Goal: Task Accomplishment & Management: Use online tool/utility

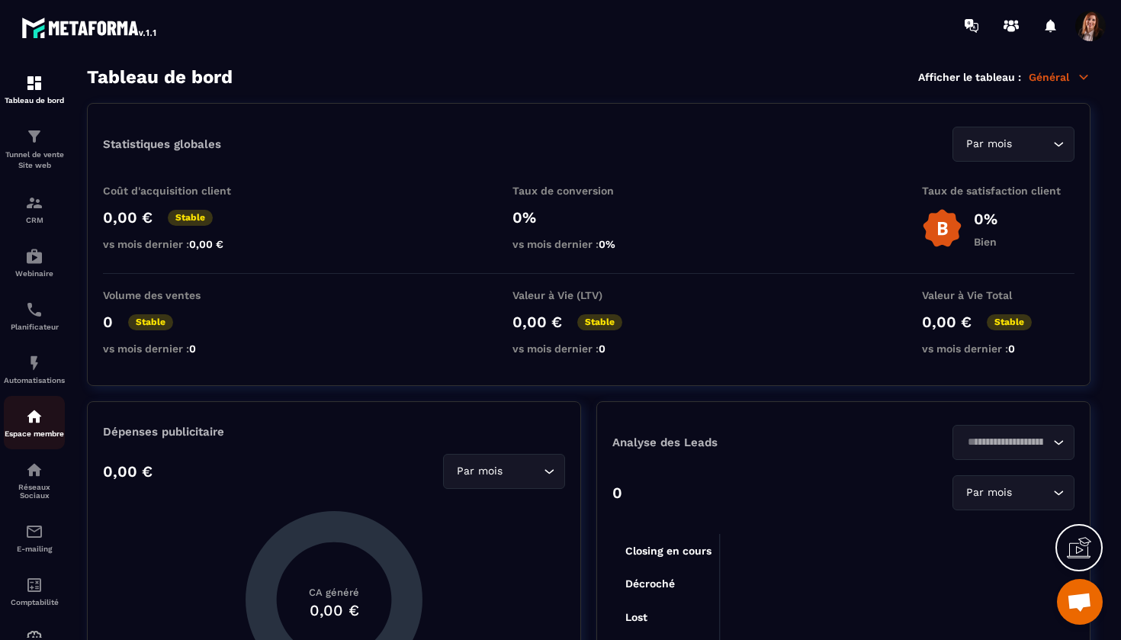
click at [39, 408] on img at bounding box center [34, 416] width 18 height 18
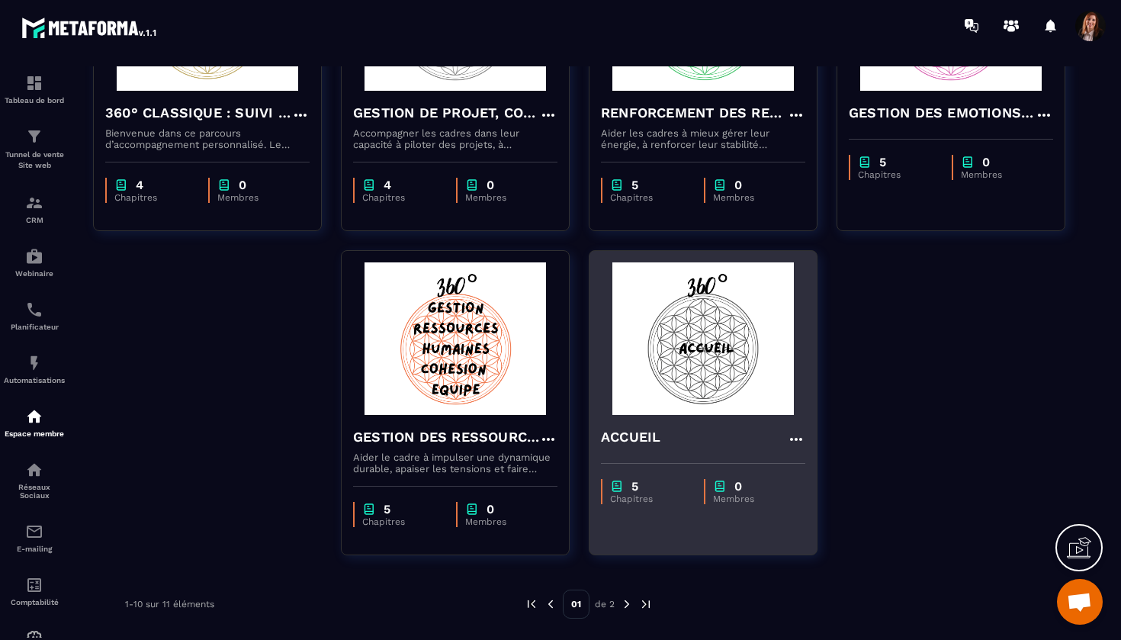
click at [633, 434] on h4 "ACCUEIL" at bounding box center [630, 436] width 59 height 21
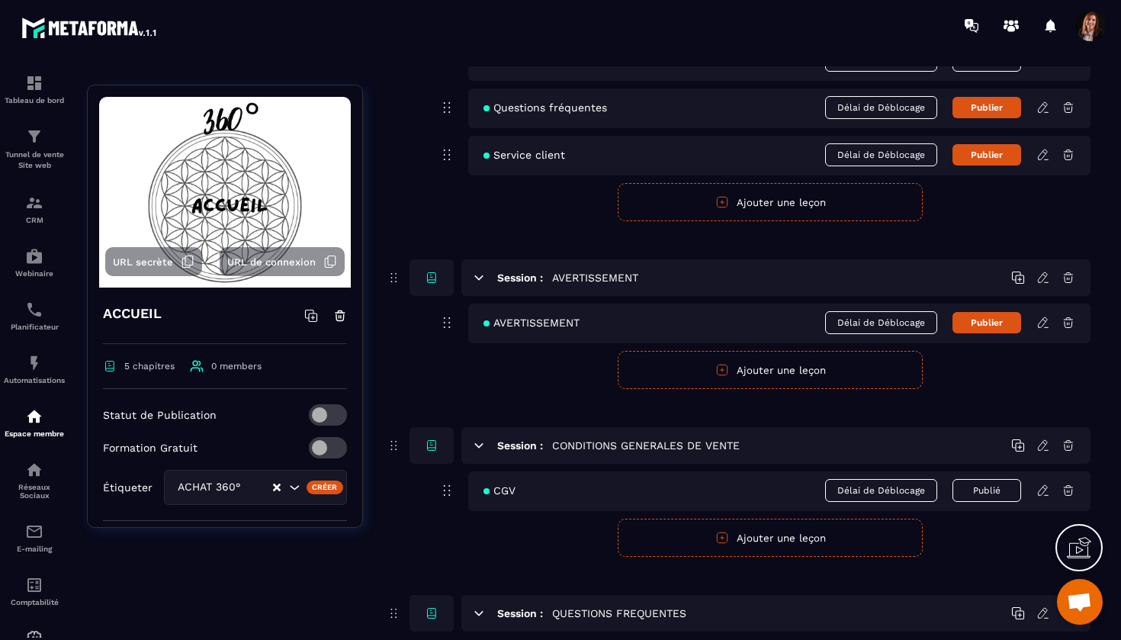
scroll to position [299, 0]
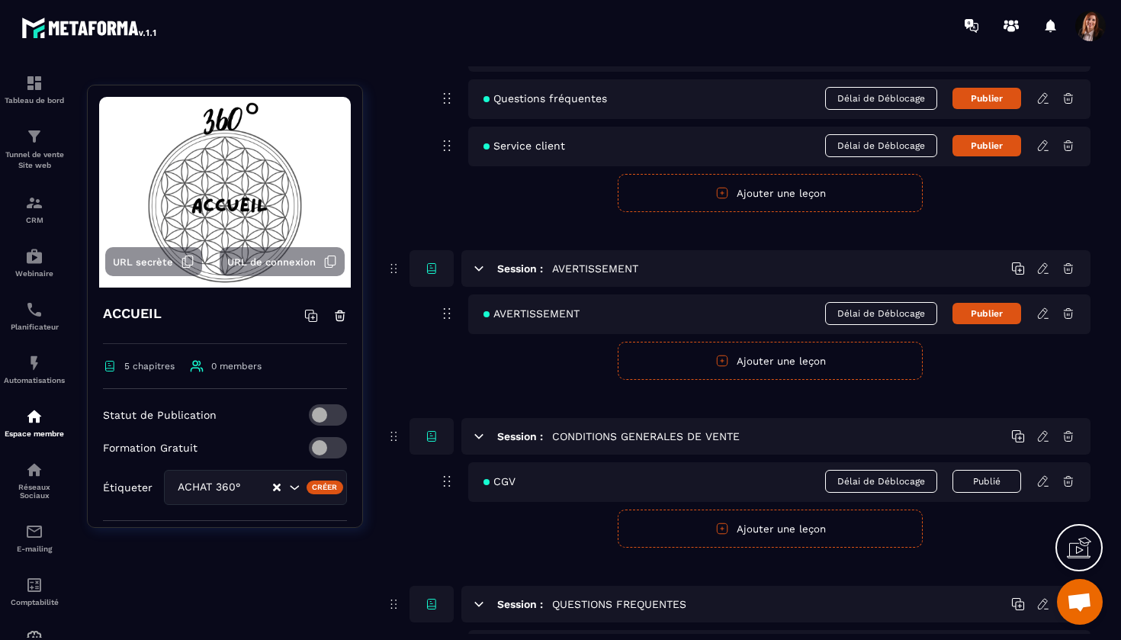
click at [1044, 480] on icon at bounding box center [1043, 481] width 14 height 14
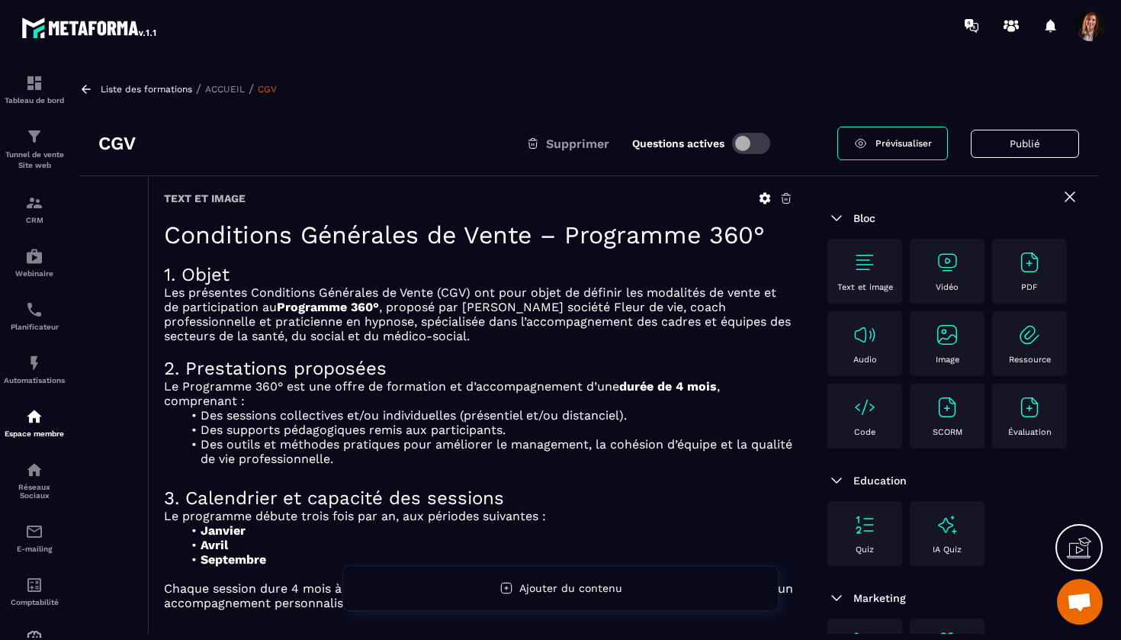
click at [767, 199] on icon at bounding box center [764, 198] width 11 height 11
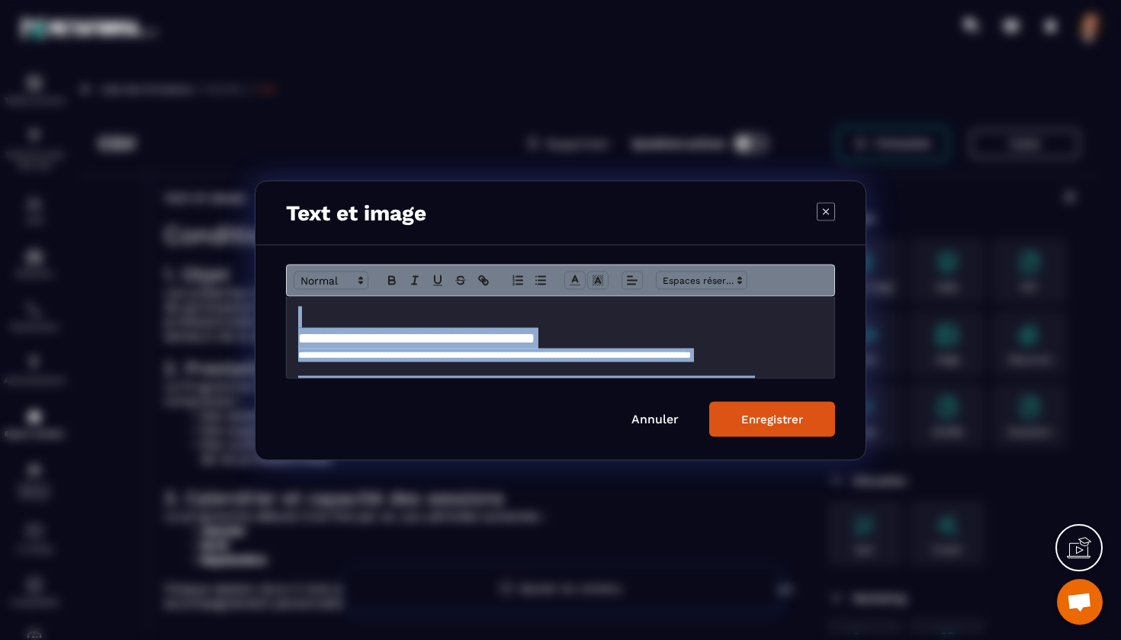
scroll to position [1062, 0]
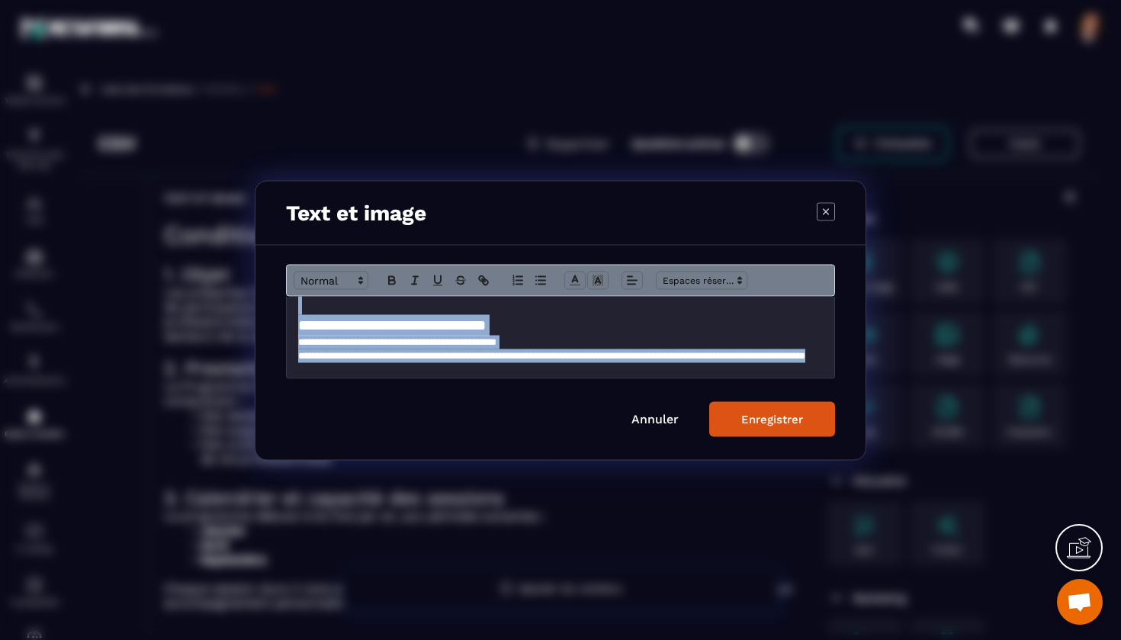
drag, startPoint x: 302, startPoint y: 318, endPoint x: 342, endPoint y: 566, distance: 251.1
click at [342, 566] on section "**********" at bounding box center [560, 320] width 1121 height 640
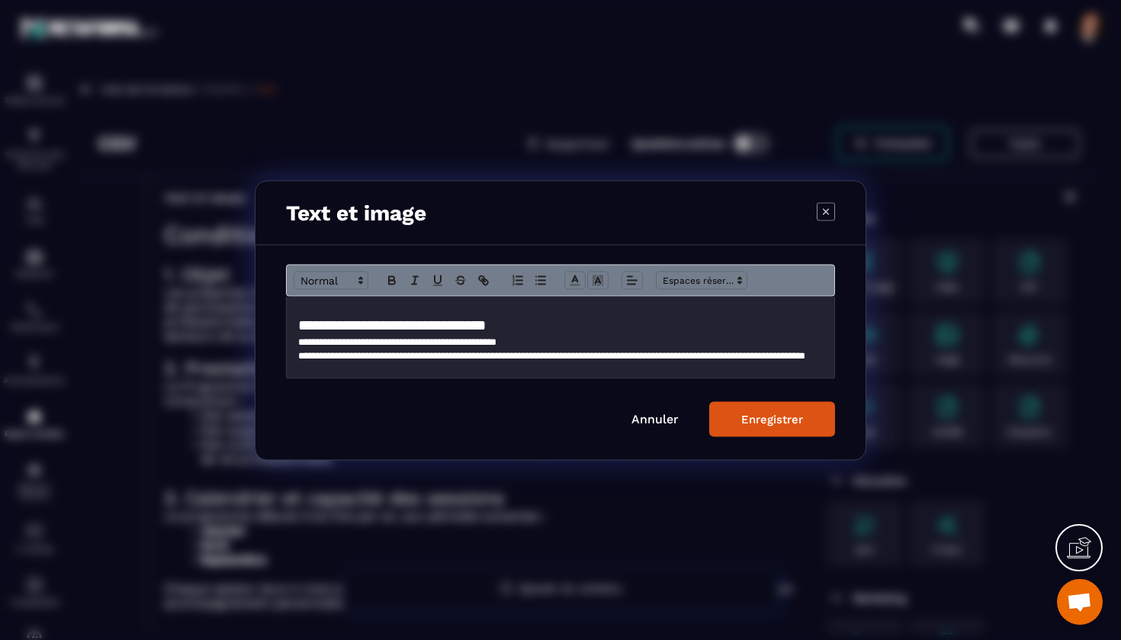
scroll to position [0, 0]
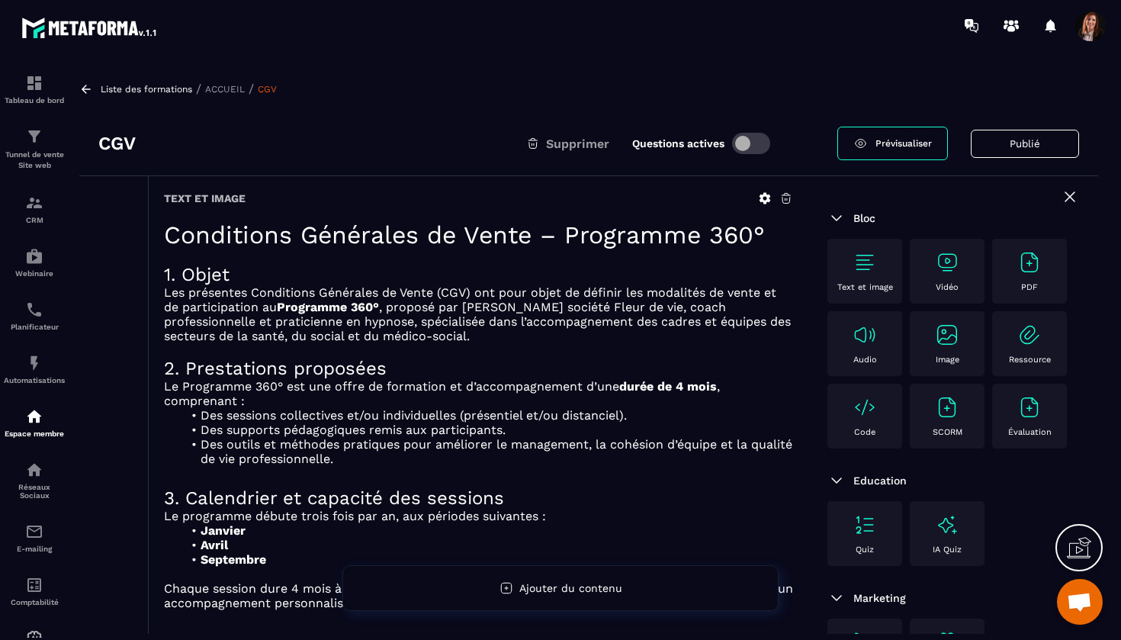
click at [768, 198] on icon at bounding box center [764, 198] width 11 height 11
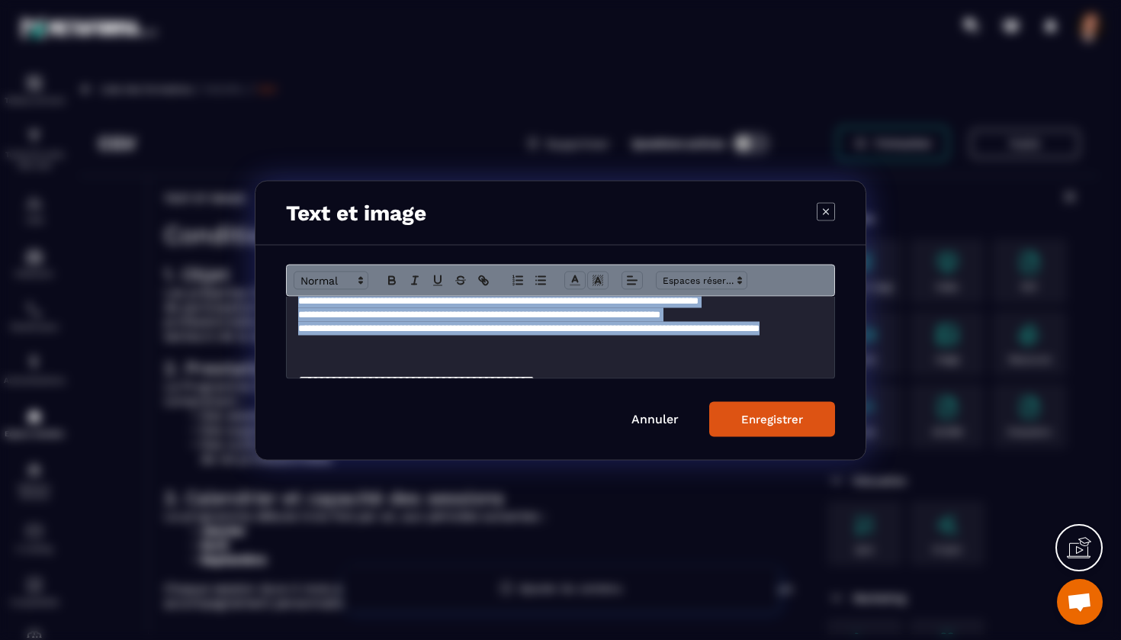
scroll to position [1062, 0]
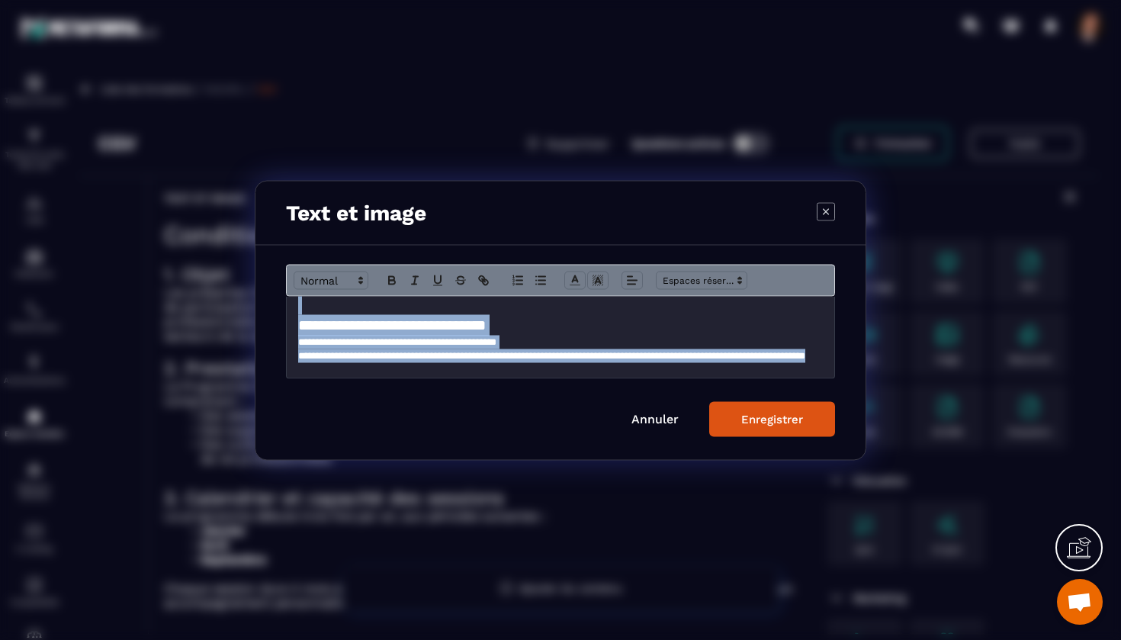
drag, startPoint x: 300, startPoint y: 319, endPoint x: 477, endPoint y: 380, distance: 187.1
click at [477, 380] on form "**********" at bounding box center [560, 350] width 549 height 172
copy div "**********"
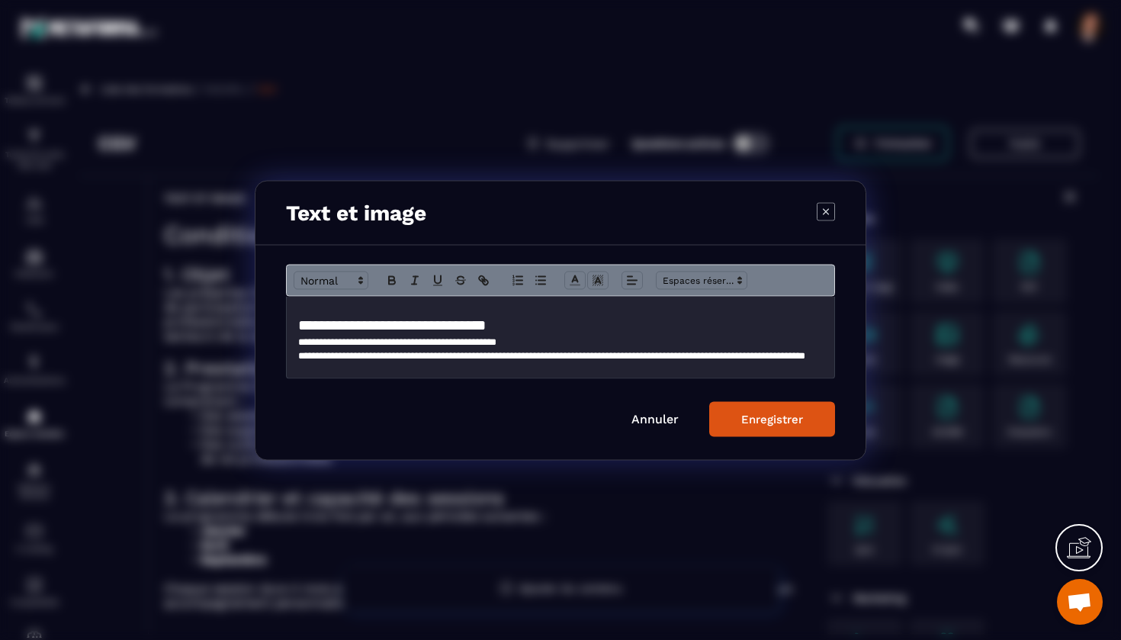
click at [830, 210] on icon "Modal window" at bounding box center [826, 211] width 18 height 18
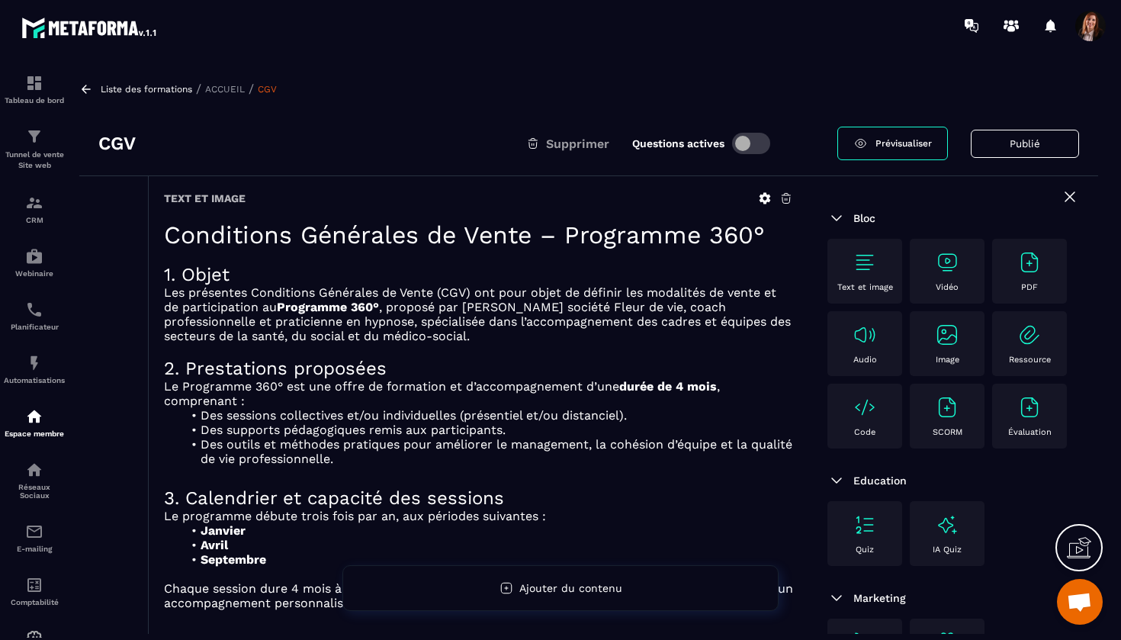
click at [232, 91] on p "ACCUEIL" at bounding box center [225, 89] width 40 height 11
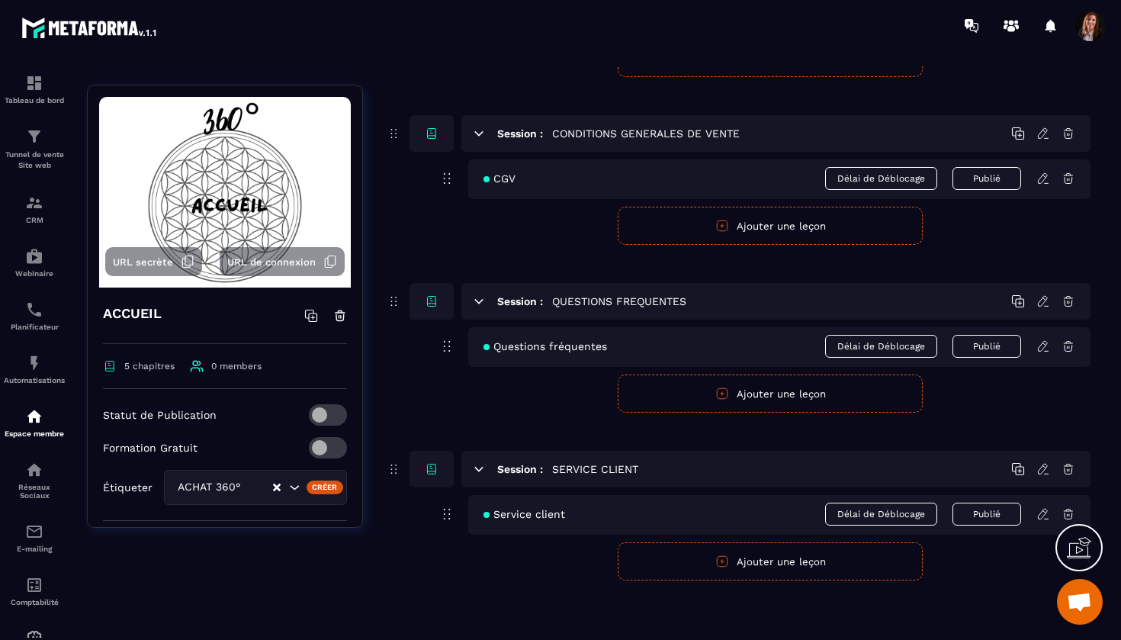
scroll to position [602, 0]
click at [1046, 517] on icon at bounding box center [1043, 514] width 14 height 14
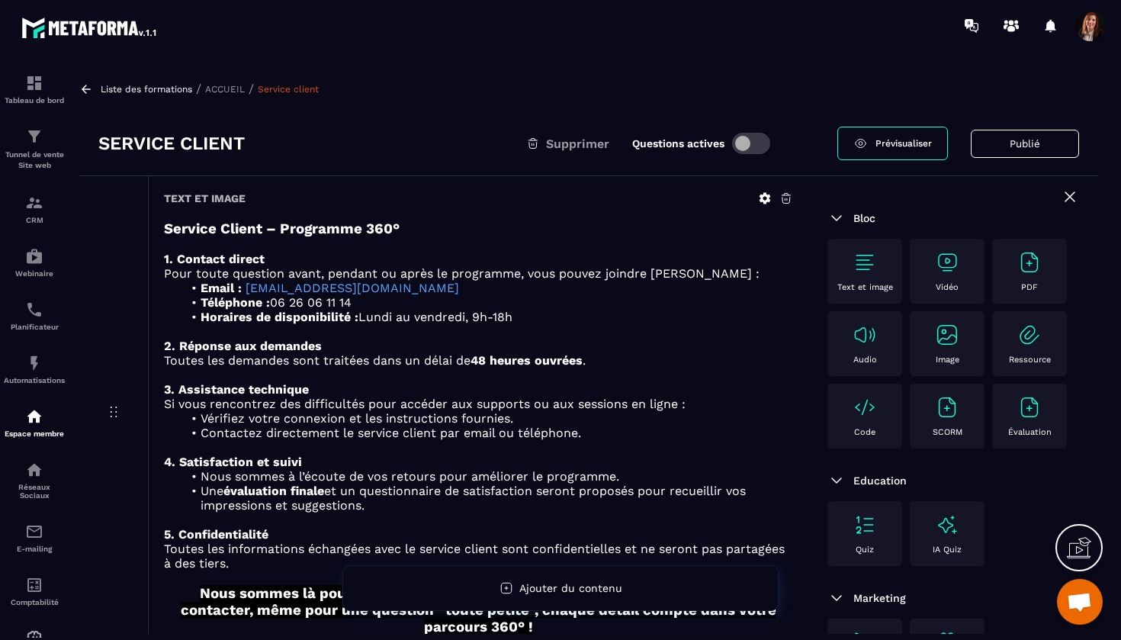
click at [766, 198] on icon at bounding box center [765, 198] width 14 height 14
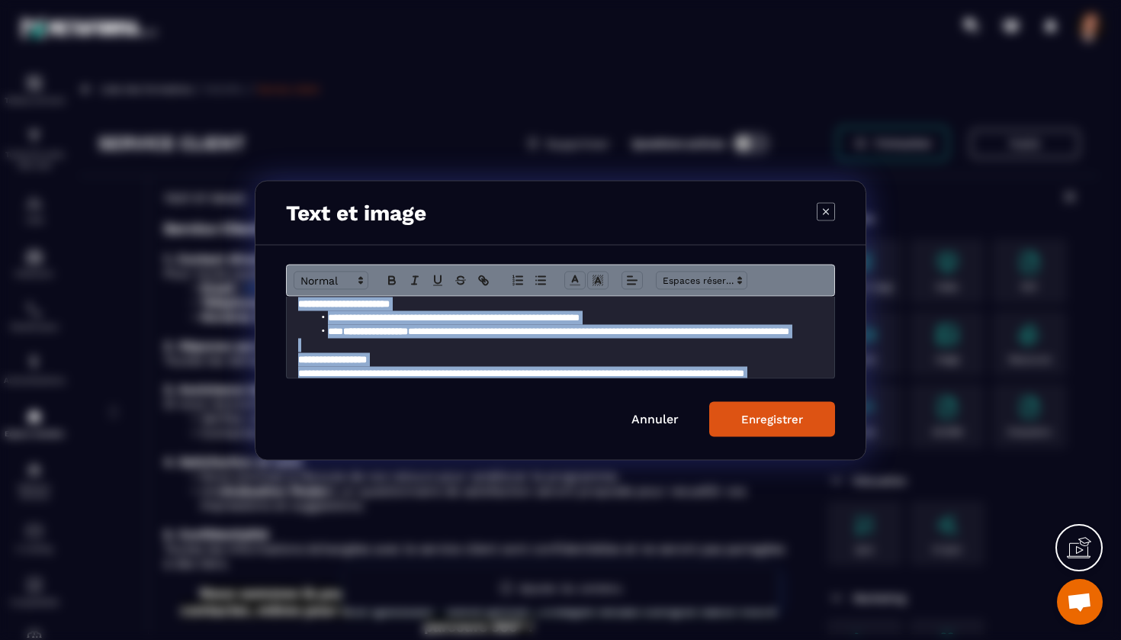
scroll to position [300, 0]
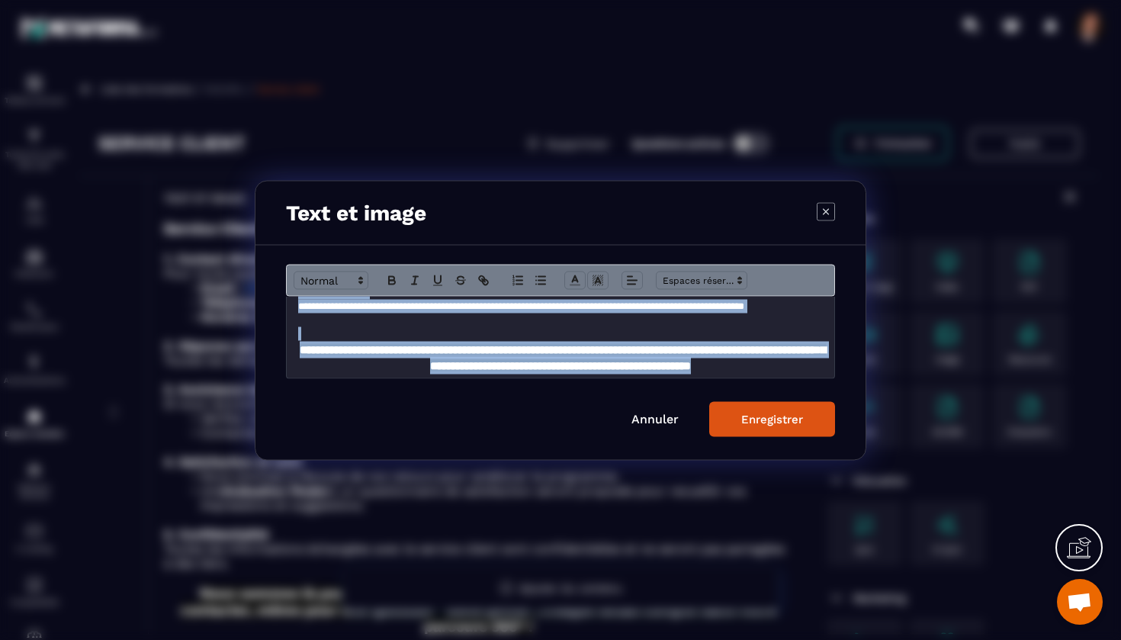
drag, startPoint x: 297, startPoint y: 314, endPoint x: 315, endPoint y: 528, distance: 214.2
click at [315, 528] on section "**********" at bounding box center [560, 320] width 1121 height 640
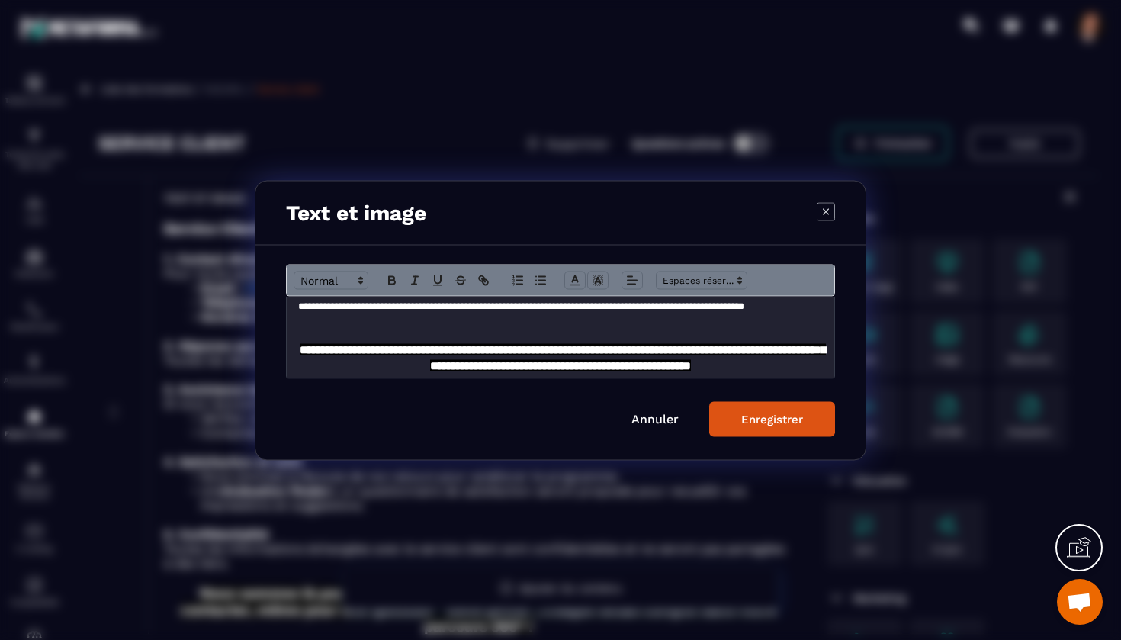
scroll to position [0, 0]
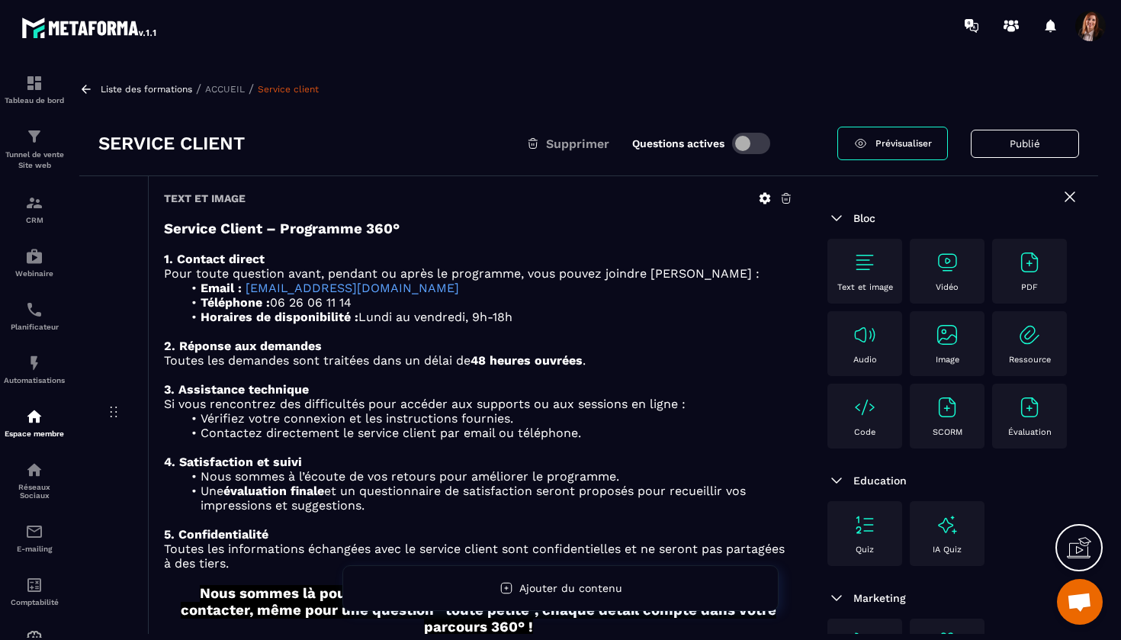
click at [763, 198] on icon at bounding box center [764, 198] width 11 height 11
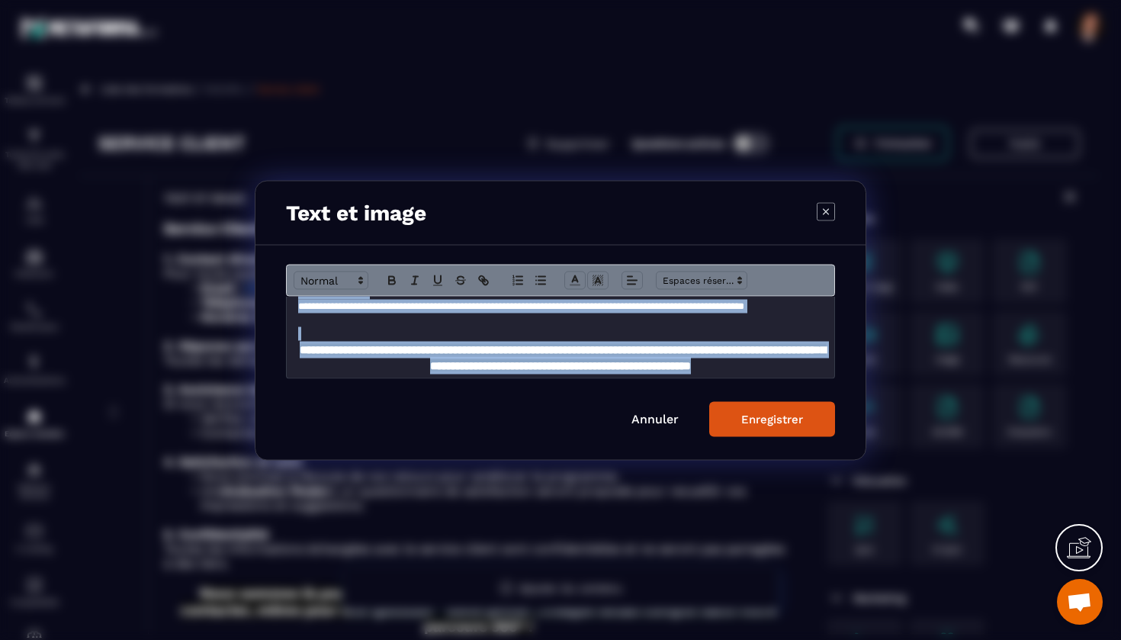
scroll to position [300, 82]
drag, startPoint x: 297, startPoint y: 315, endPoint x: 809, endPoint y: 364, distance: 514.0
click at [809, 364] on div "**********" at bounding box center [560, 337] width 547 height 82
copy div "**********"
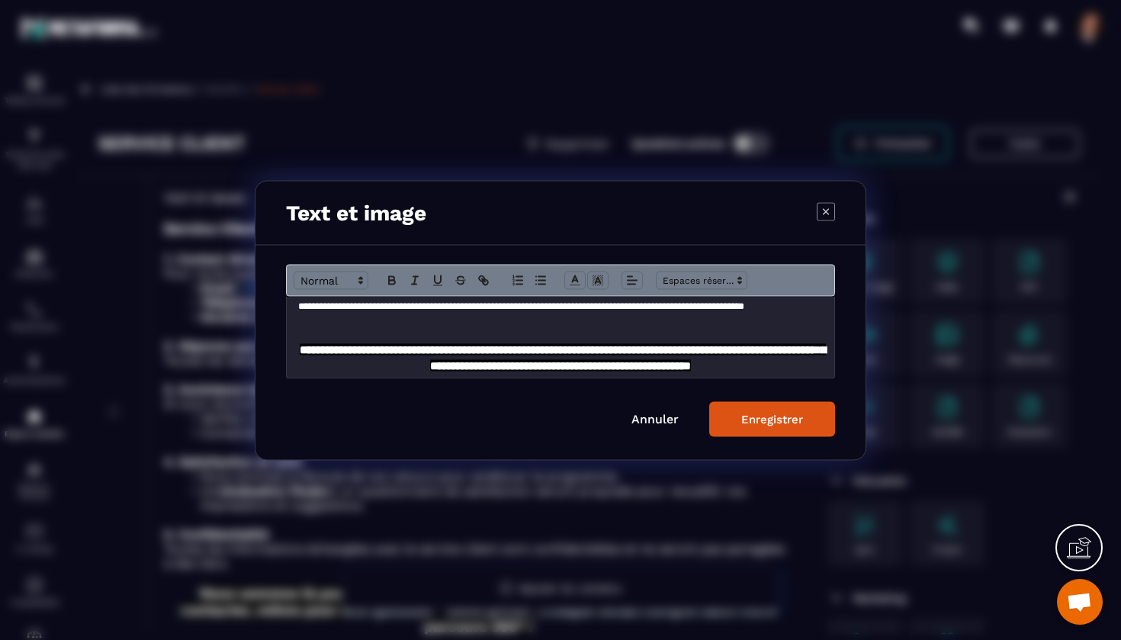
click at [826, 208] on icon "Modal window" at bounding box center [826, 211] width 18 height 18
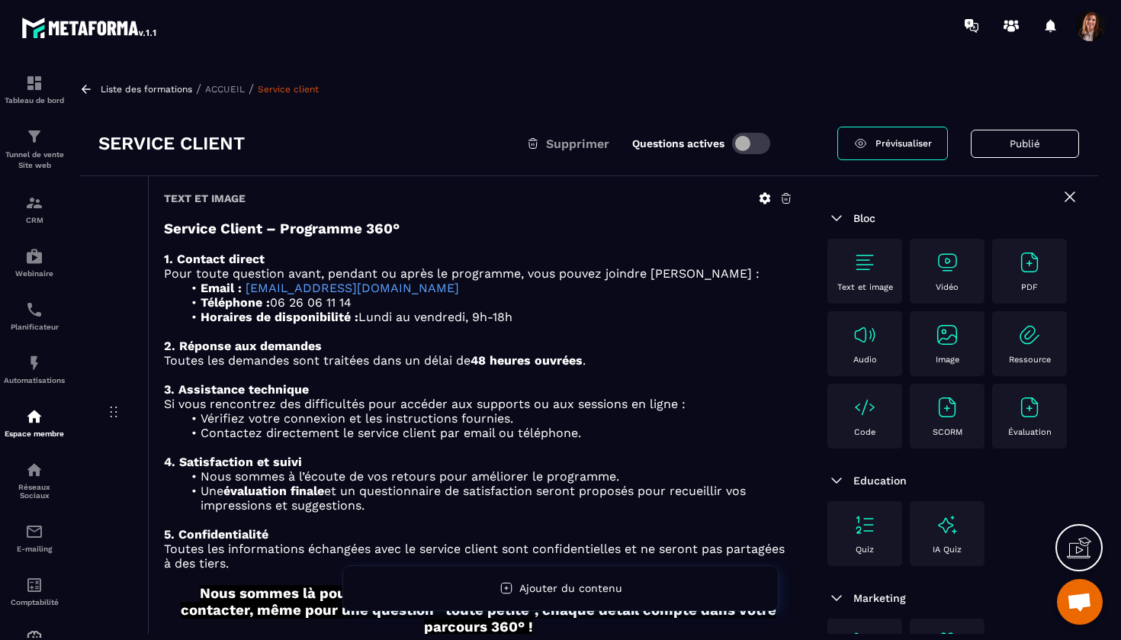
scroll to position [0, 0]
click at [230, 87] on p "ACCUEIL" at bounding box center [225, 89] width 40 height 11
